Goal: Information Seeking & Learning: Find specific page/section

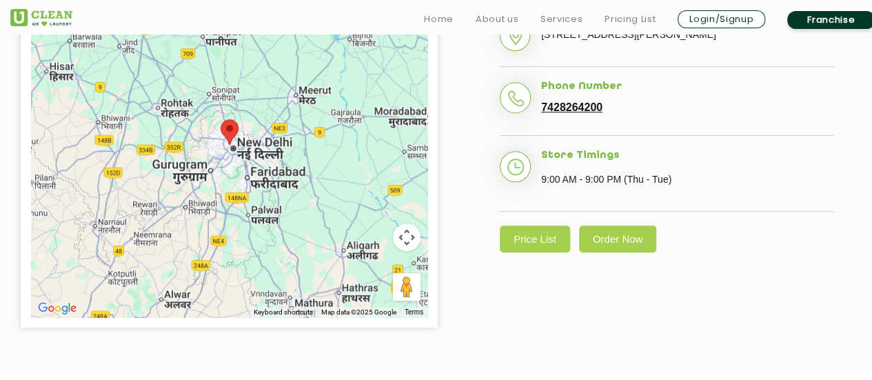
scroll to position [433, 0]
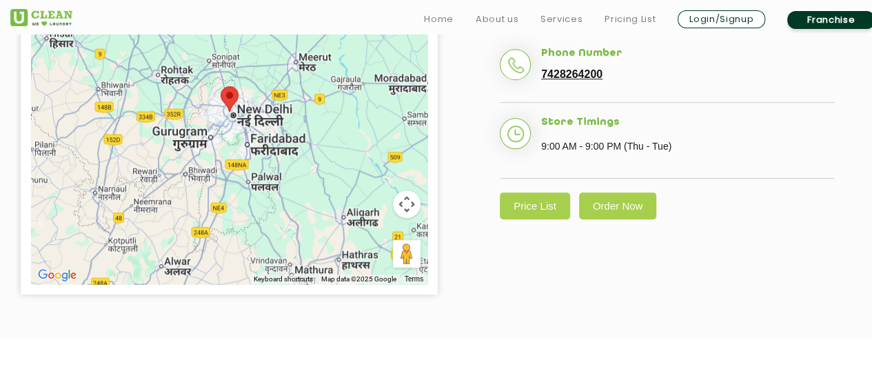
drag, startPoint x: 0, startPoint y: 0, endPoint x: 859, endPoint y: 97, distance: 864.5
drag, startPoint x: 859, startPoint y: 97, endPoint x: 865, endPoint y: 114, distance: 18.3
click at [865, 114] on div "[GEOGRAPHIC_DATA][PERSON_NAME] Address [STREET_ADDRESS][PERSON_NAME] Phone Numb…" at bounding box center [666, 81] width 417 height 304
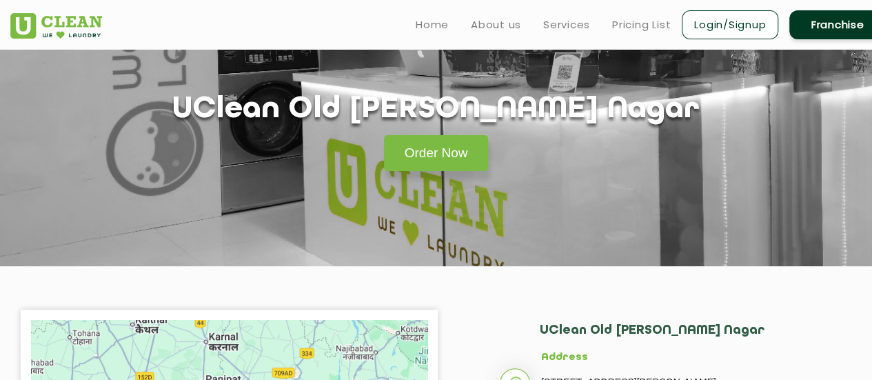
scroll to position [41, 0]
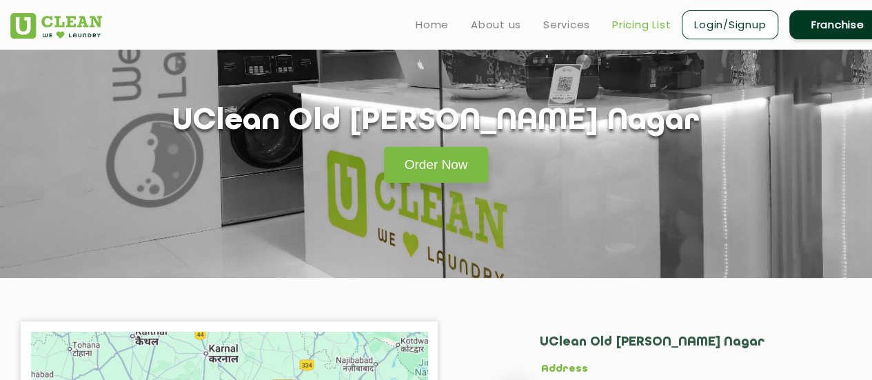
click at [640, 21] on link "Pricing List" at bounding box center [641, 25] width 59 height 17
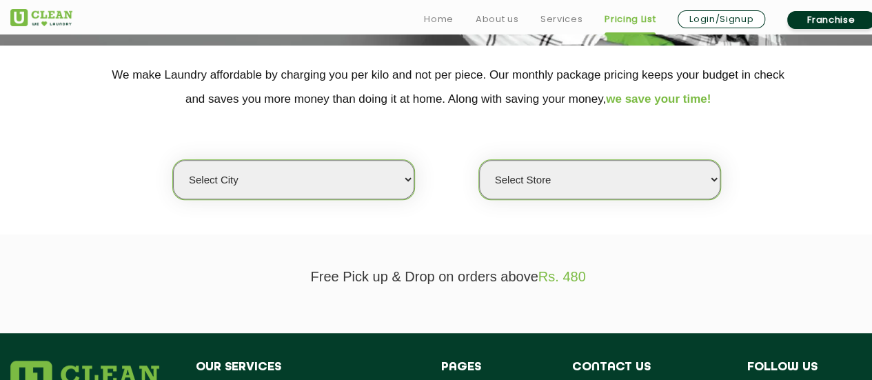
scroll to position [306, 0]
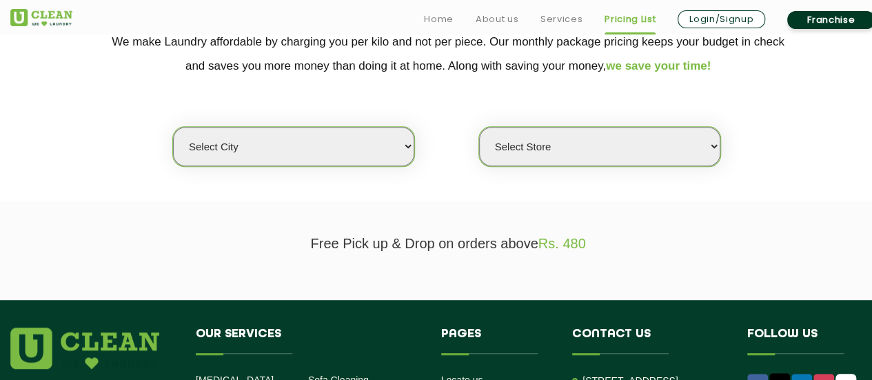
click at [350, 158] on select "Select city [GEOGRAPHIC_DATA] [GEOGRAPHIC_DATA] [GEOGRAPHIC_DATA] [GEOGRAPHIC_D…" at bounding box center [293, 146] width 241 height 39
click at [291, 151] on select "Select city [GEOGRAPHIC_DATA] [GEOGRAPHIC_DATA] [GEOGRAPHIC_DATA] [GEOGRAPHIC_D…" at bounding box center [293, 146] width 241 height 39
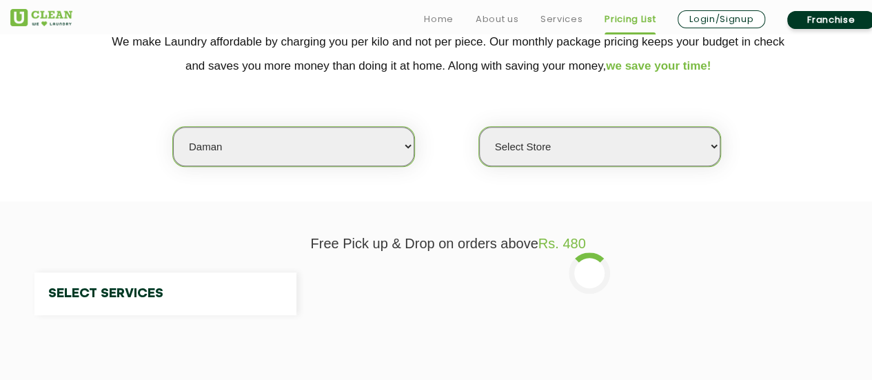
select select "28"
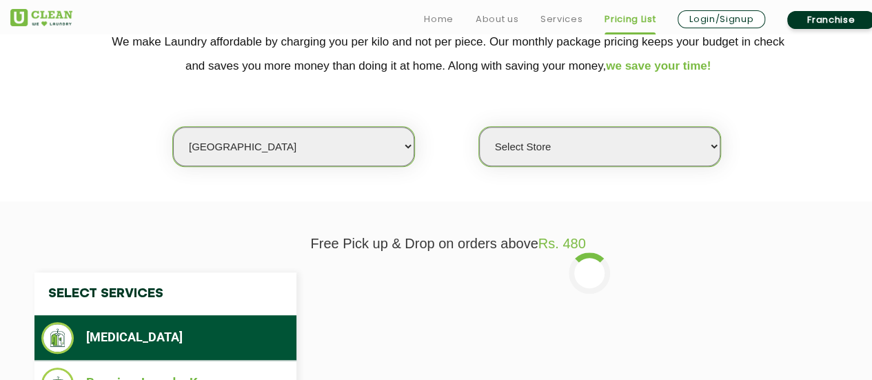
select select "0"
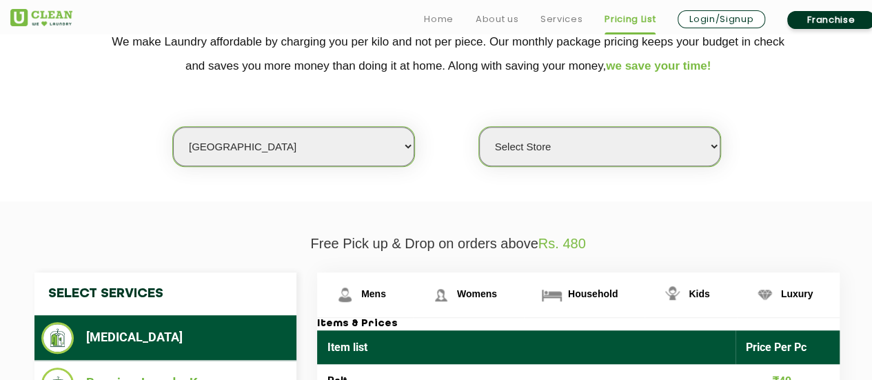
click at [291, 151] on select "Select city [GEOGRAPHIC_DATA] [GEOGRAPHIC_DATA] [GEOGRAPHIC_DATA] [GEOGRAPHIC_D…" at bounding box center [293, 146] width 241 height 39
select select "1"
click at [173, 127] on select "Select city [GEOGRAPHIC_DATA] [GEOGRAPHIC_DATA] [GEOGRAPHIC_DATA] [GEOGRAPHIC_D…" at bounding box center [293, 146] width 241 height 39
click at [641, 156] on select "Select Store [GEOGRAPHIC_DATA] [GEOGRAPHIC_DATA] 2 [GEOGRAPHIC_DATA] [PERSON_NA…" at bounding box center [599, 146] width 241 height 39
select select "184"
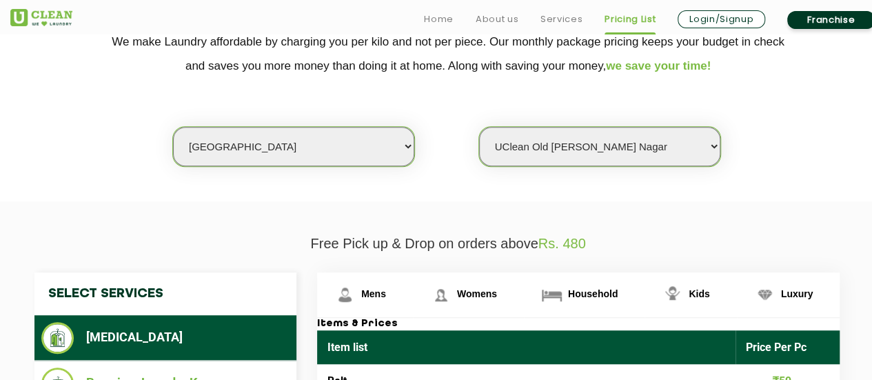
click at [479, 127] on select "Select Store [GEOGRAPHIC_DATA] [GEOGRAPHIC_DATA] 2 [GEOGRAPHIC_DATA] [PERSON_NA…" at bounding box center [599, 146] width 241 height 39
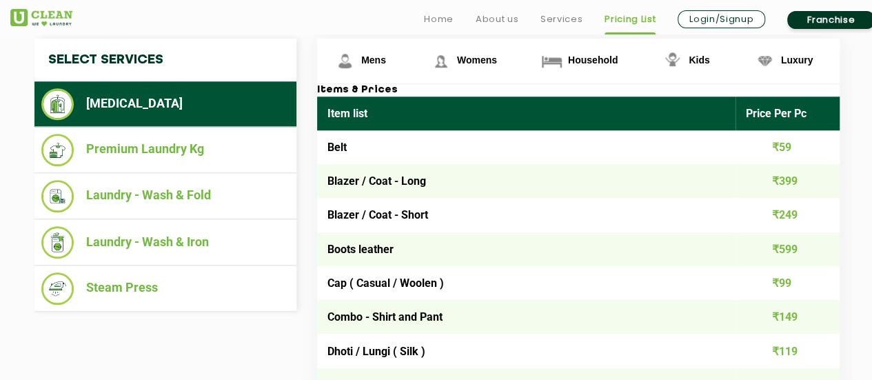
scroll to position [572, 0]
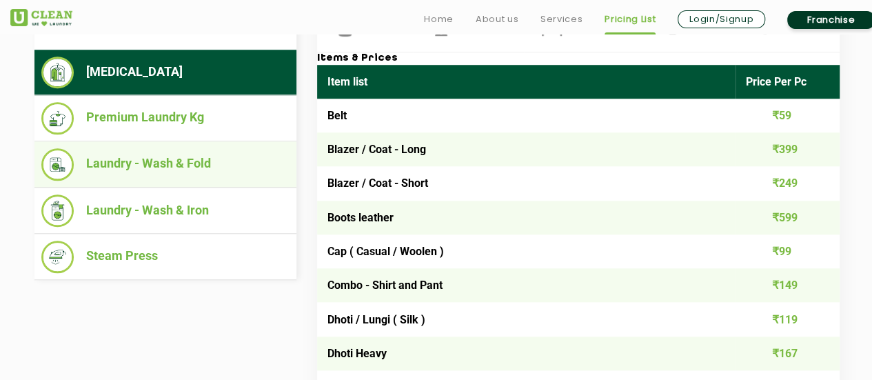
click at [216, 172] on li "Laundry - Wash & Fold" at bounding box center [165, 164] width 248 height 32
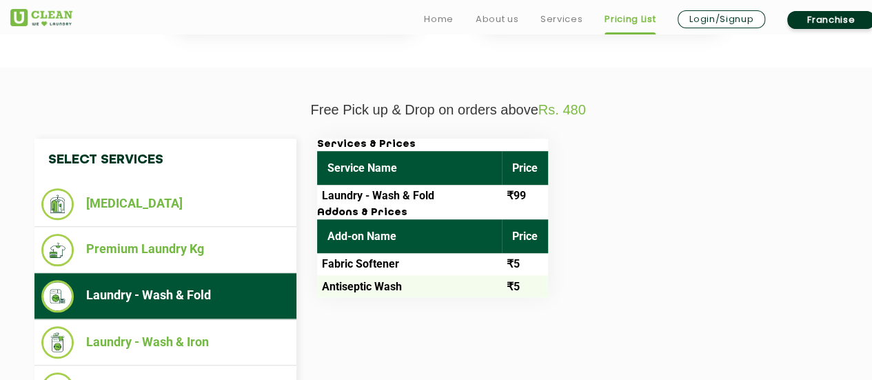
scroll to position [577, 0]
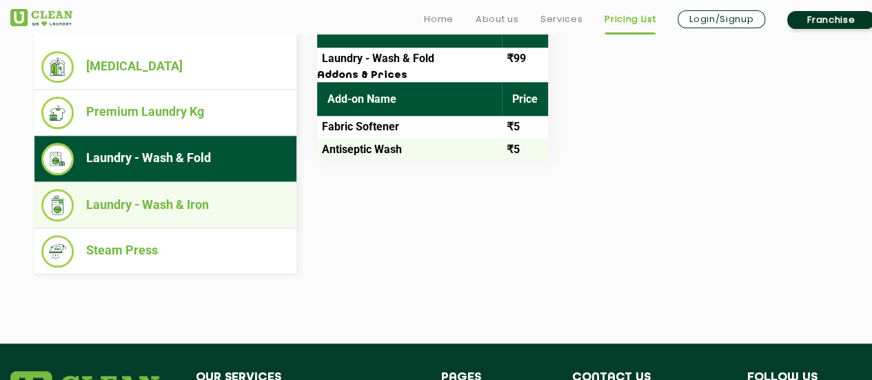
click at [212, 195] on li "Laundry - Wash & Iron" at bounding box center [165, 205] width 248 height 32
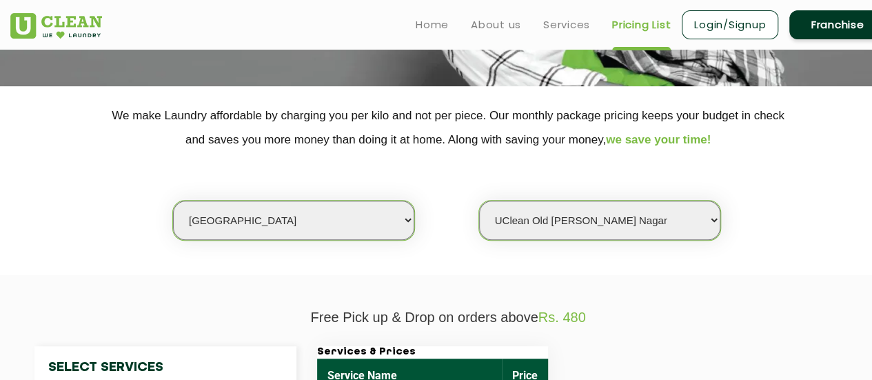
scroll to position [0, 0]
